Goal: Information Seeking & Learning: Find specific page/section

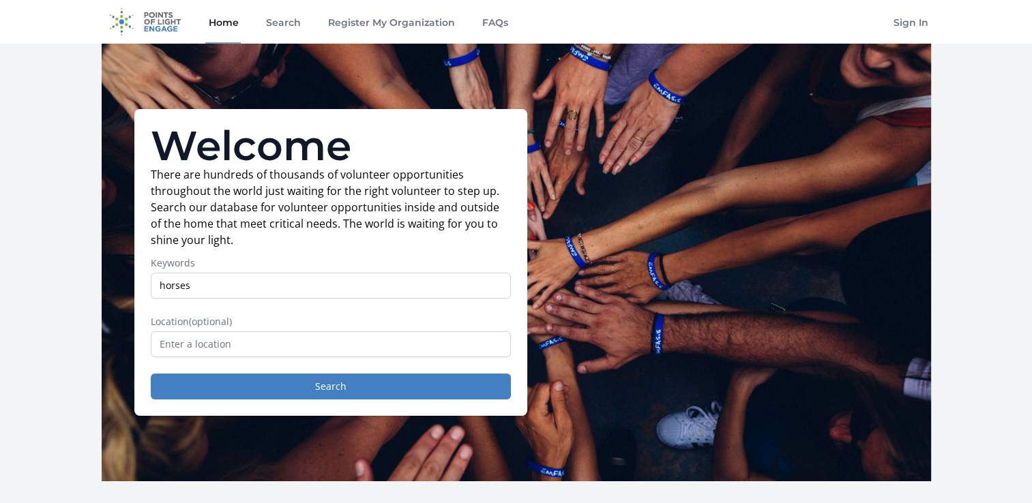
type input "horses"
click at [200, 344] on input "text" at bounding box center [331, 344] width 360 height 26
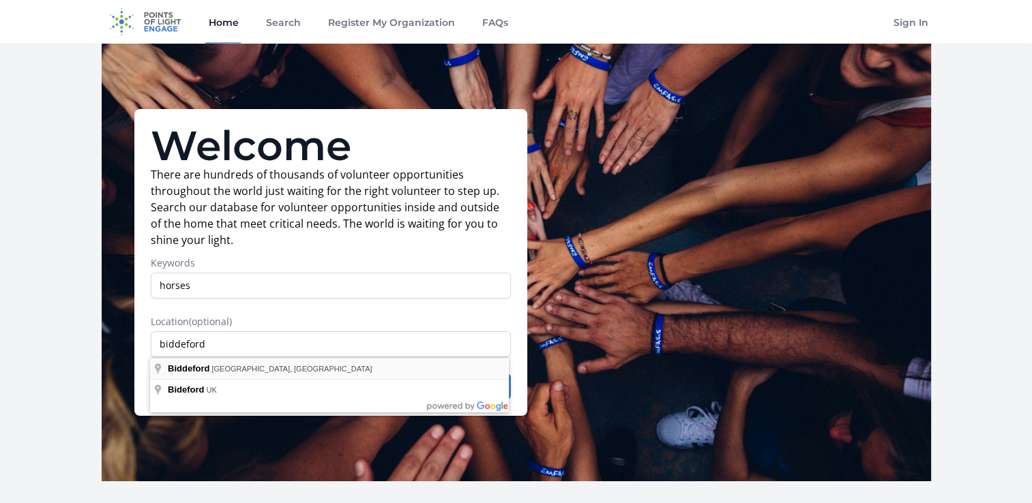
type input "Biddeford, ME, USA"
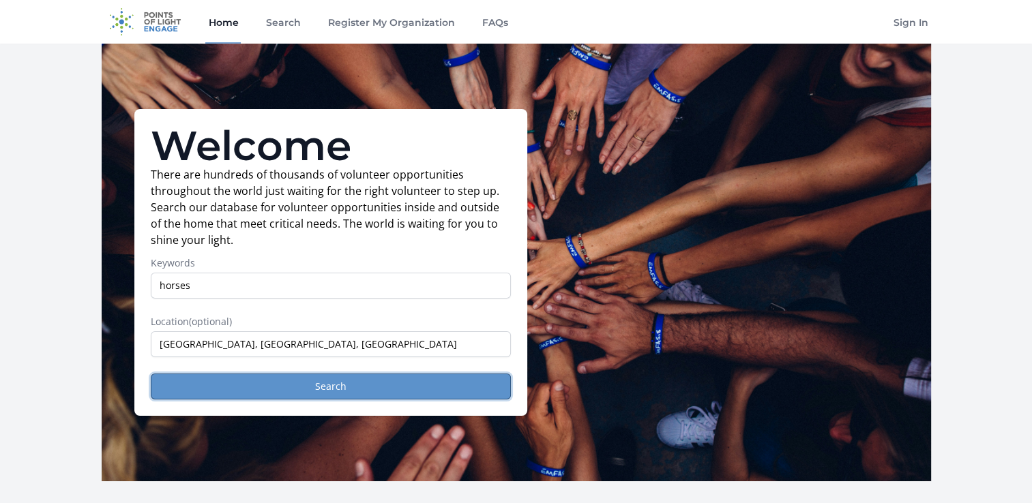
click at [224, 381] on button "Search" at bounding box center [331, 387] width 360 height 26
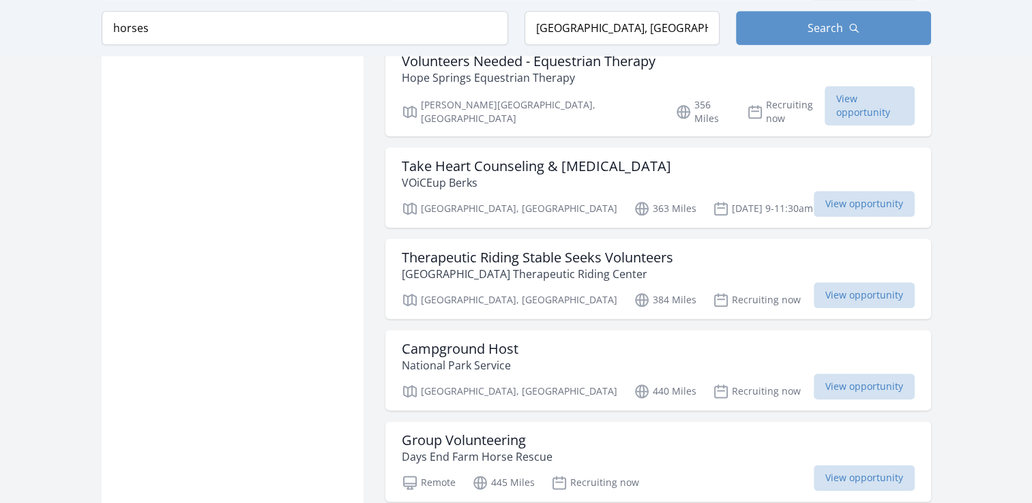
scroll to position [1569, 0]
